Goal: Information Seeking & Learning: Find specific fact

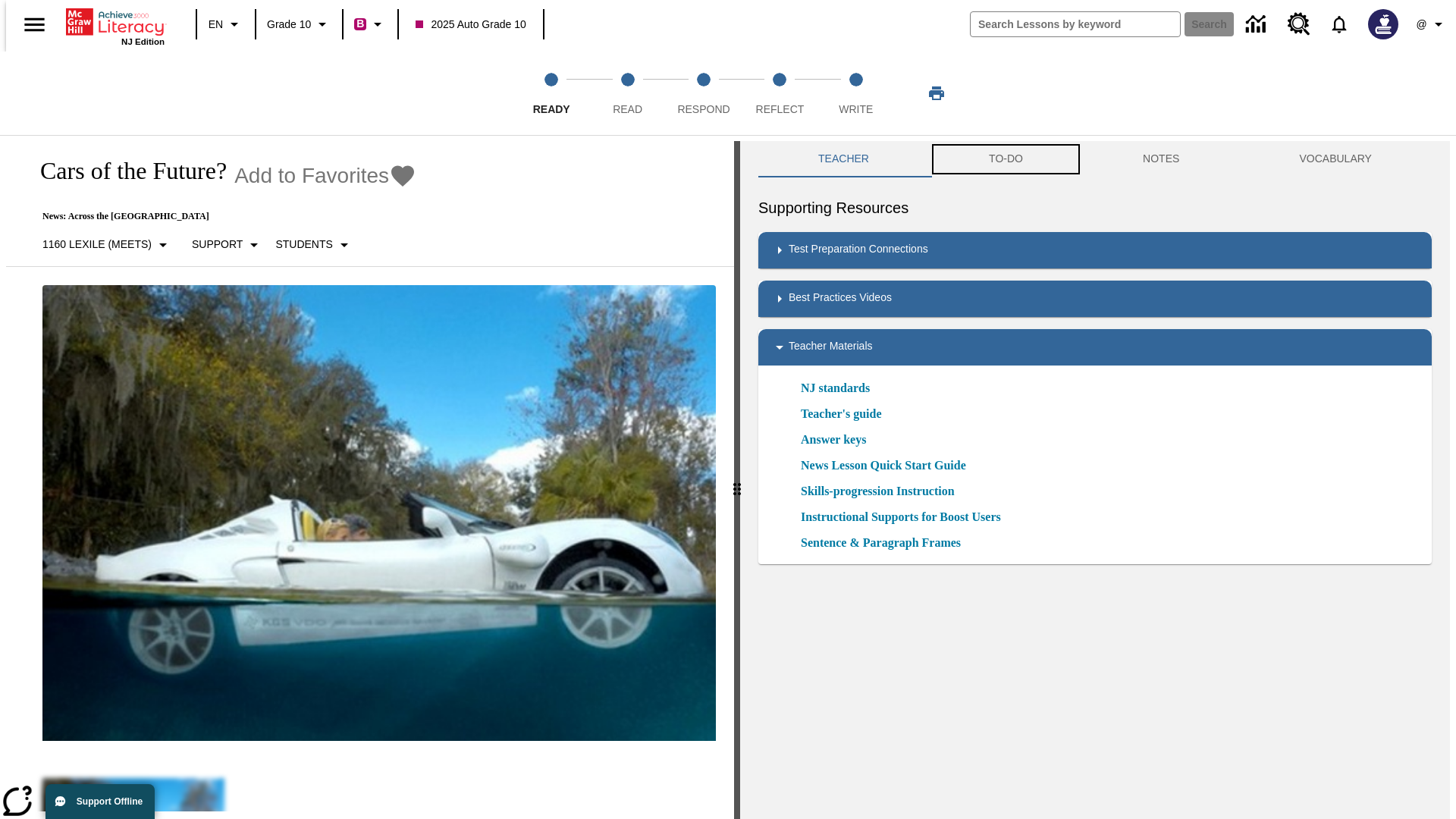
click at [1005, 159] on button "TO-DO" at bounding box center [1006, 159] width 154 height 36
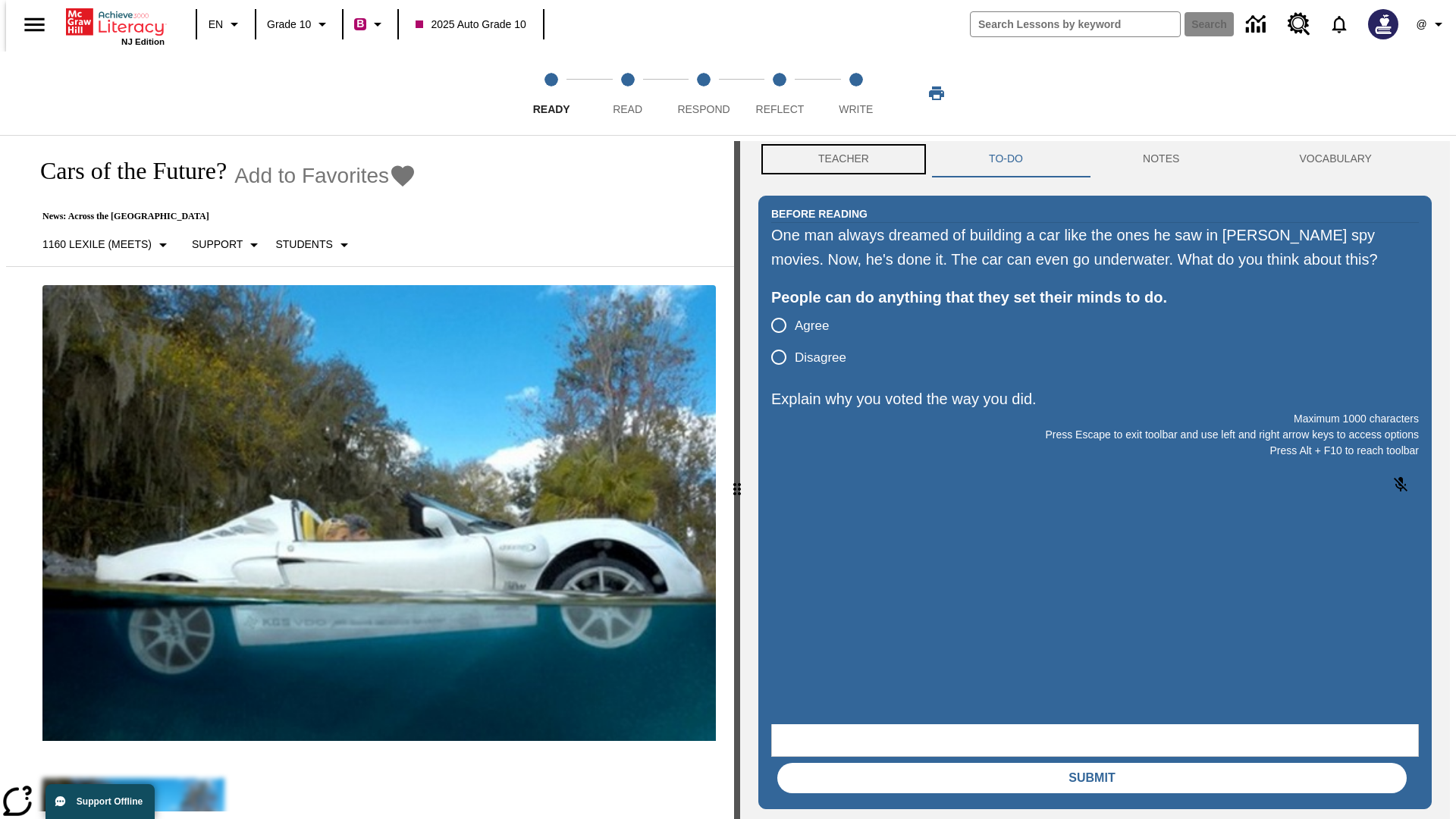
scroll to position [1, 0]
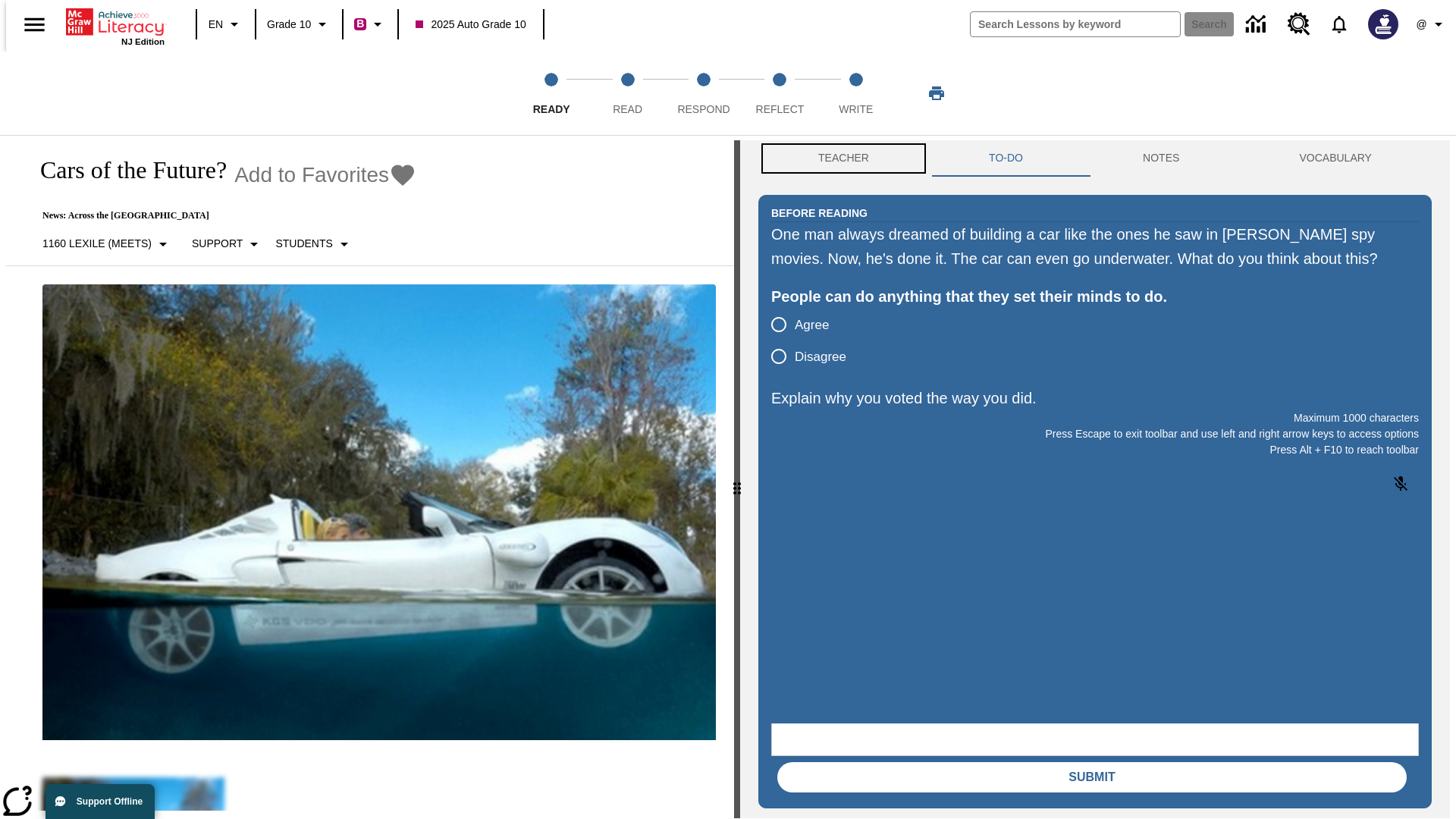
click at [838, 159] on button "Teacher" at bounding box center [843, 158] width 171 height 36
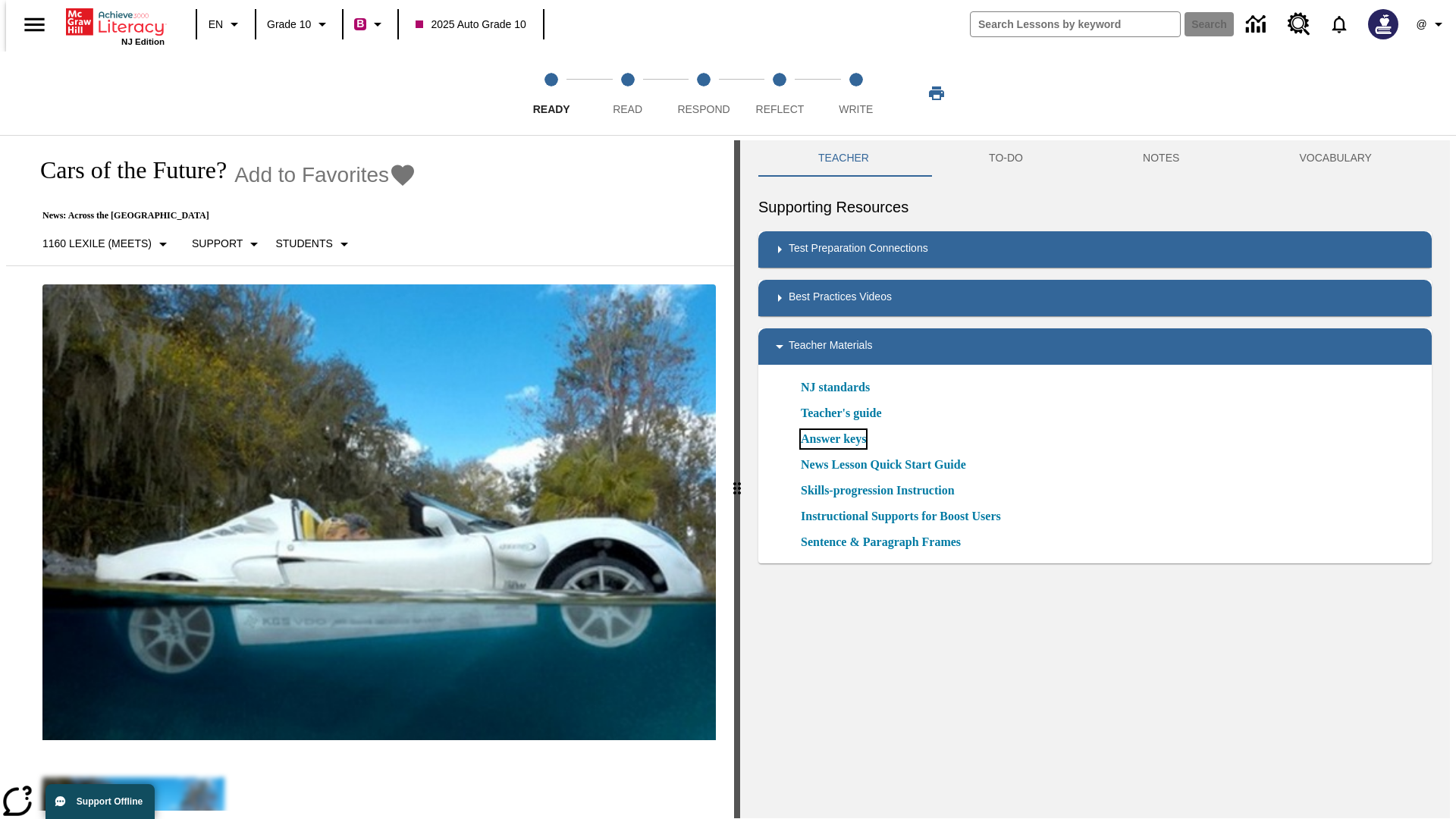
click at [832, 439] on link "Answer keys" at bounding box center [832, 439] width 65 height 19
click at [627, 93] on span "Read" at bounding box center [627, 103] width 29 height 27
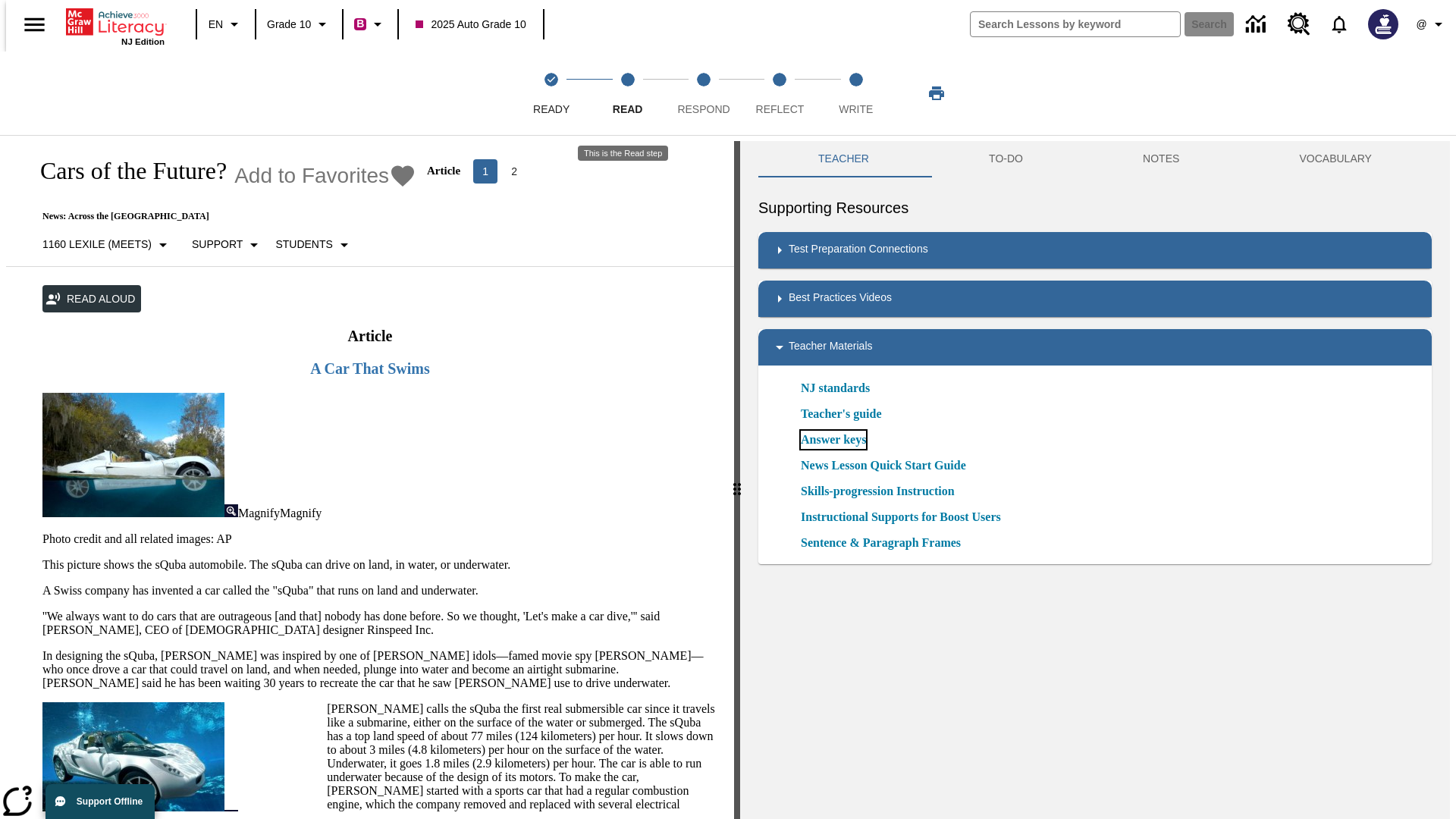
click at [832, 439] on link "Answer keys" at bounding box center [832, 440] width 65 height 19
click at [704, 93] on span "Respond" at bounding box center [703, 103] width 52 height 27
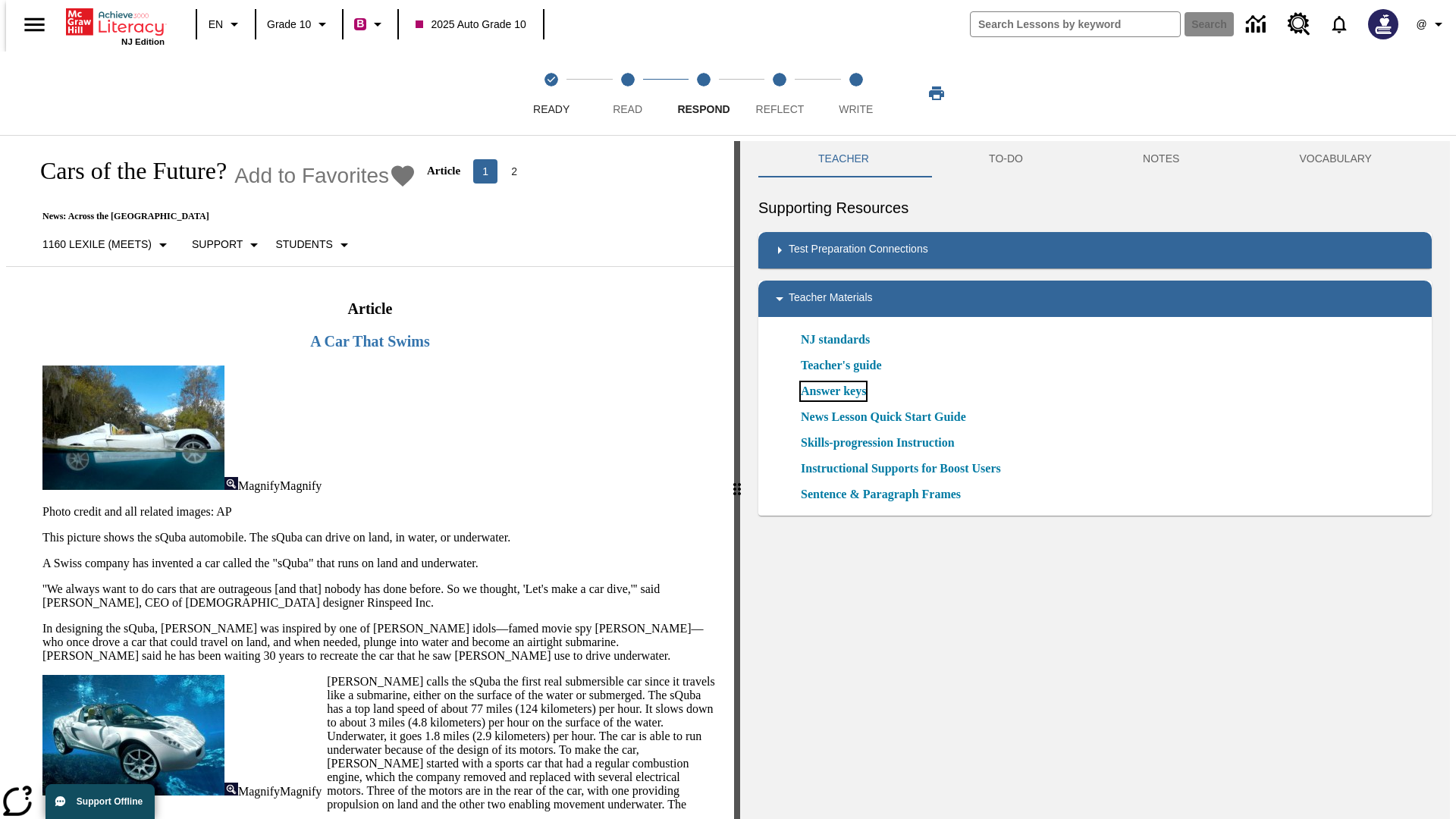
click at [832, 391] on link "Answer keys" at bounding box center [832, 391] width 65 height 19
click at [779, 93] on span "Reflect" at bounding box center [780, 103] width 49 height 27
click at [832, 391] on link "Answer keys" at bounding box center [832, 391] width 65 height 19
click at [855, 93] on span "Write" at bounding box center [855, 103] width 35 height 27
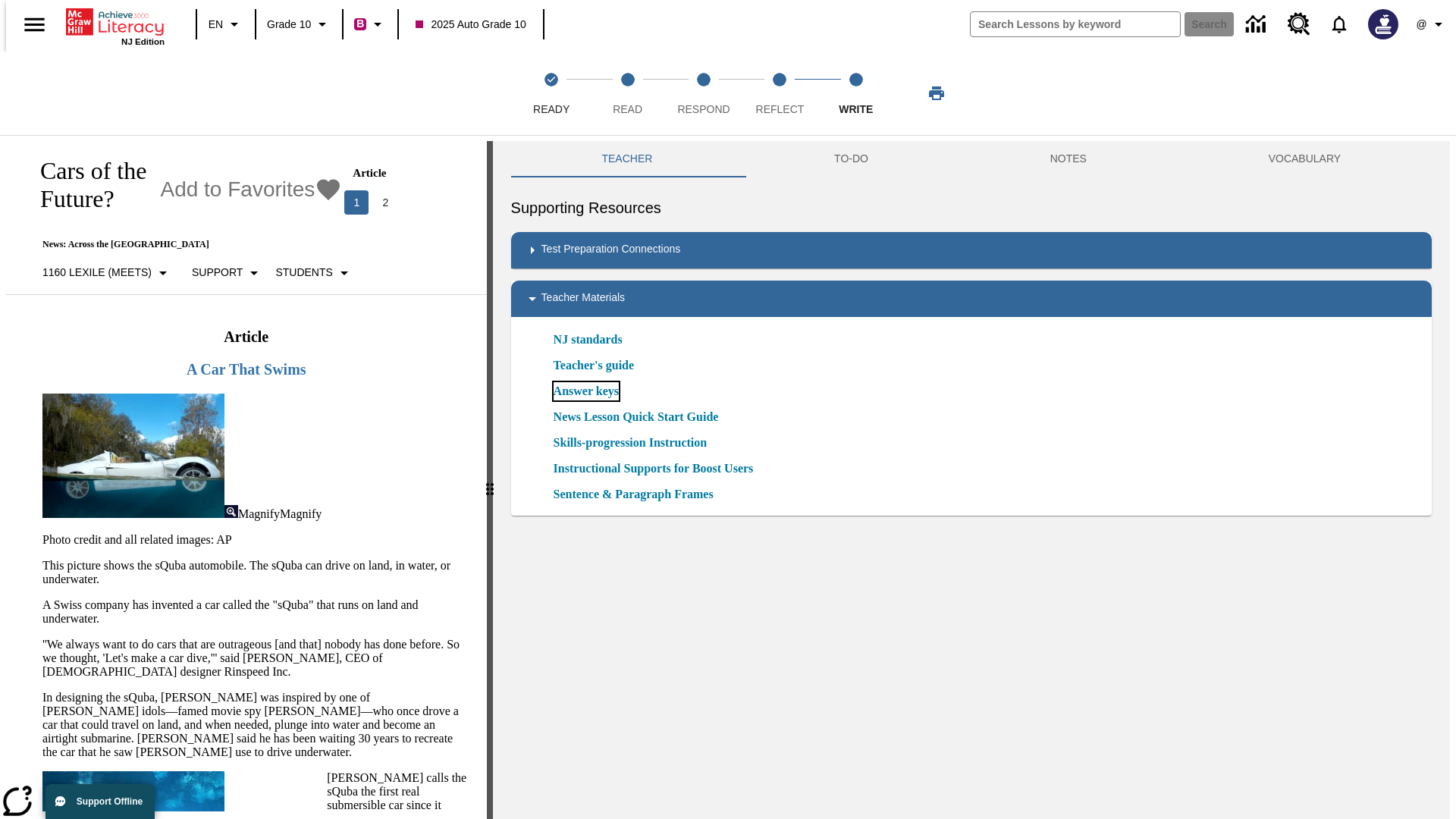
click at [585, 391] on link "Answer keys" at bounding box center [586, 391] width 65 height 19
